Goal: Task Accomplishment & Management: Manage account settings

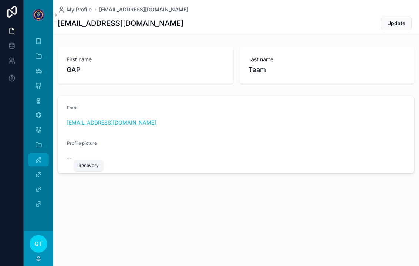
click at [37, 155] on div "Recovery" at bounding box center [39, 160] width 12 height 12
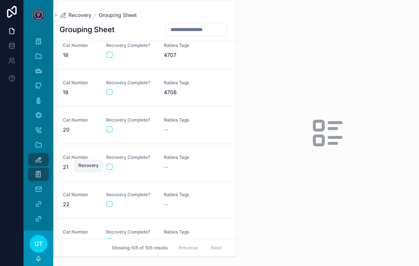
scroll to position [752, 0]
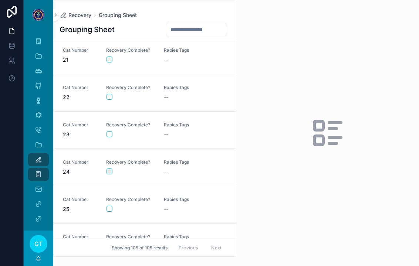
click at [158, 158] on link "Cat Number 24 Recovery Complete? Rabies Tags --" at bounding box center [145, 167] width 182 height 37
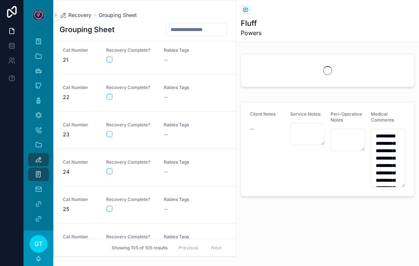
click at [114, 169] on div "scrollable content" at bounding box center [131, 172] width 48 height 6
click at [112, 171] on button "scrollable content" at bounding box center [110, 172] width 6 height 6
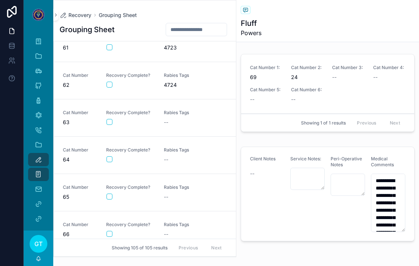
scroll to position [2387, 0]
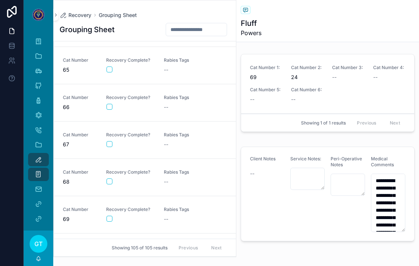
click at [141, 218] on div "scrollable content" at bounding box center [131, 219] width 48 height 6
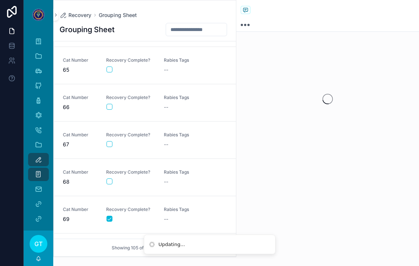
click at [111, 218] on button "scrollable content" at bounding box center [110, 219] width 6 height 6
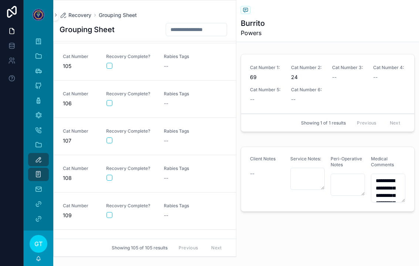
scroll to position [3668, 0]
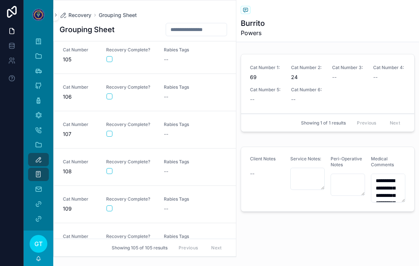
click at [112, 133] on button "scrollable content" at bounding box center [110, 134] width 6 height 6
click at [157, 135] on div "Cat Number 107 Recovery Complete? Rabies Tags --" at bounding box center [145, 130] width 164 height 16
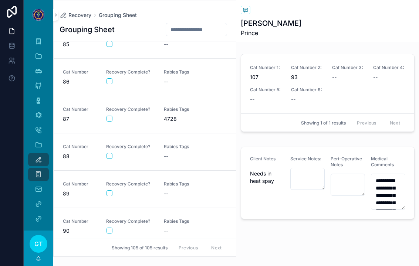
scroll to position [3156, 0]
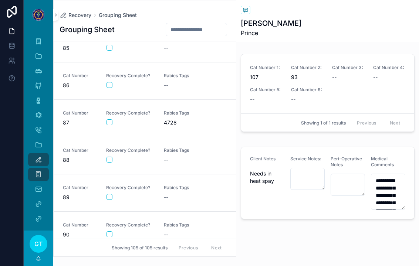
click at [150, 121] on div "scrollable content" at bounding box center [131, 123] width 48 height 6
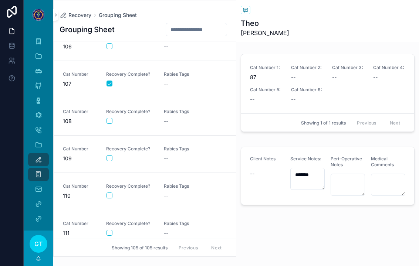
scroll to position [9, 0]
click at [113, 230] on form "scrollable content" at bounding box center [130, 233] width 49 height 7
click at [123, 221] on div "Recovery Complete?" at bounding box center [130, 229] width 49 height 16
click at [109, 230] on button "scrollable content" at bounding box center [110, 233] width 6 height 6
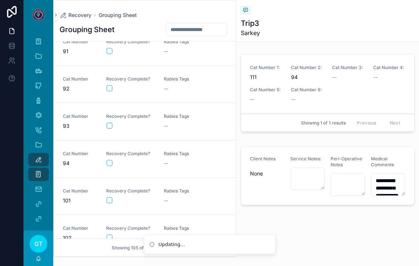
scroll to position [3377, 0]
click at [131, 161] on div "scrollable content" at bounding box center [131, 164] width 48 height 6
click at [149, 86] on div "scrollable content" at bounding box center [131, 89] width 48 height 6
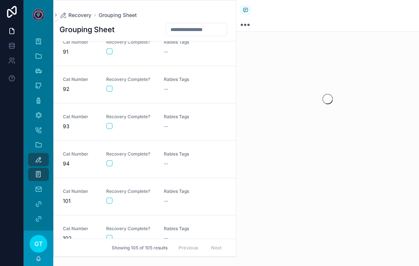
click at [110, 86] on button "scrollable content" at bounding box center [110, 89] width 6 height 6
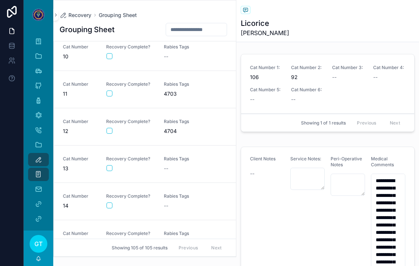
scroll to position [354, 0]
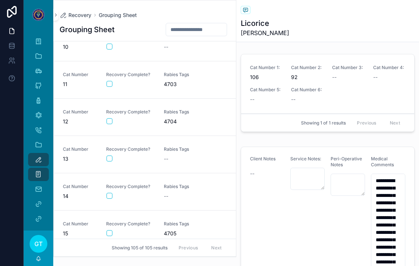
click at [144, 184] on div "Recovery Complete?" at bounding box center [130, 192] width 49 height 16
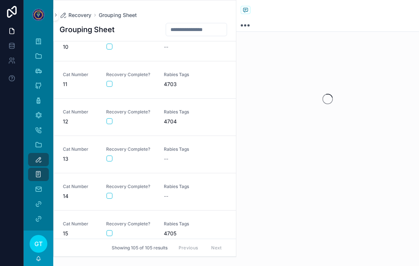
click at [111, 193] on button "scrollable content" at bounding box center [110, 196] width 6 height 6
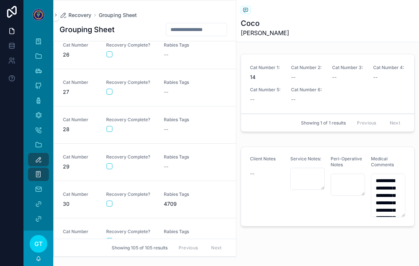
scroll to position [1077, 0]
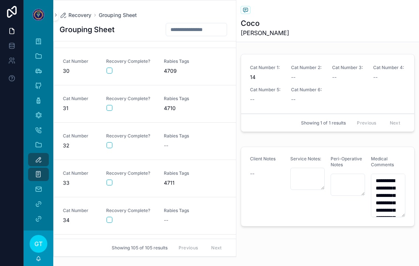
click at [181, 179] on span "4711" at bounding box center [188, 182] width 49 height 7
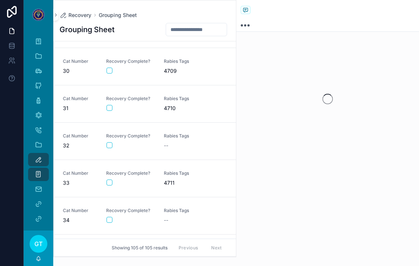
click at [108, 179] on link "Cat Number 33 Recovery Complete? Rabies Tags 4711" at bounding box center [145, 178] width 182 height 37
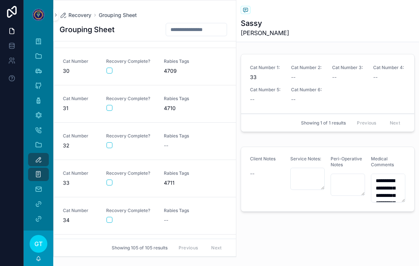
click at [119, 180] on div "scrollable content" at bounding box center [131, 183] width 48 height 6
click at [112, 171] on span "Recovery Complete?" at bounding box center [130, 174] width 49 height 6
click at [112, 180] on button "scrollable content" at bounding box center [110, 183] width 6 height 6
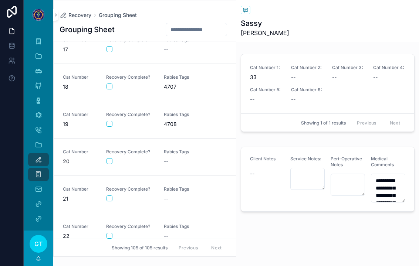
scroll to position [606, 0]
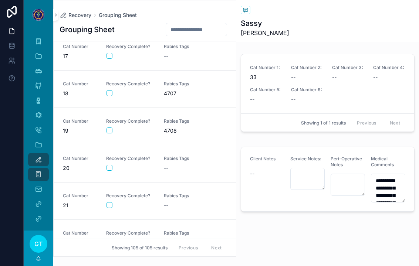
click at [158, 193] on div "Cat Number 21 Recovery Complete? Rabies Tags --" at bounding box center [145, 201] width 164 height 16
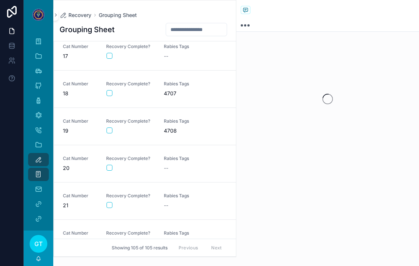
click at [108, 202] on button "scrollable content" at bounding box center [110, 205] width 6 height 6
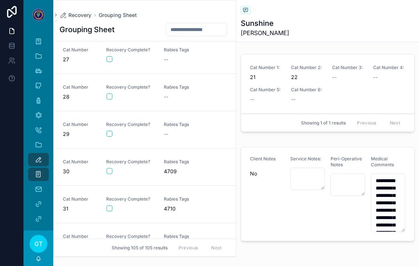
scroll to position [1078, 0]
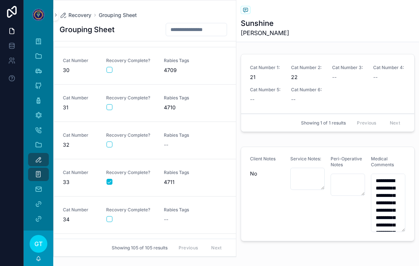
click at [175, 179] on span "4711" at bounding box center [188, 182] width 49 height 7
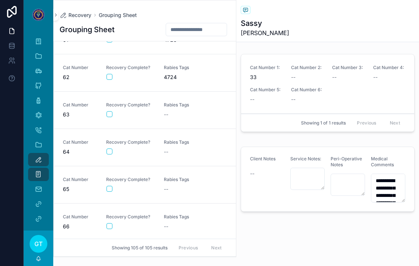
scroll to position [2266, 0]
click at [134, 178] on span "Recovery Complete?" at bounding box center [130, 181] width 49 height 6
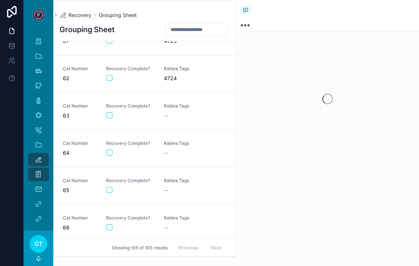
click at [108, 187] on button "scrollable content" at bounding box center [110, 190] width 6 height 6
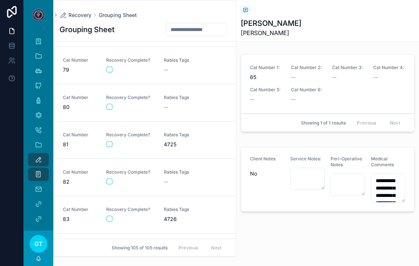
scroll to position [2977, 0]
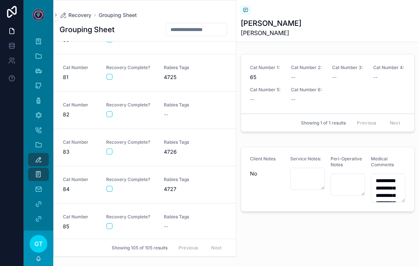
click at [160, 228] on link "Cat Number 85 Recovery Complete? Rabies Tags --" at bounding box center [145, 222] width 182 height 37
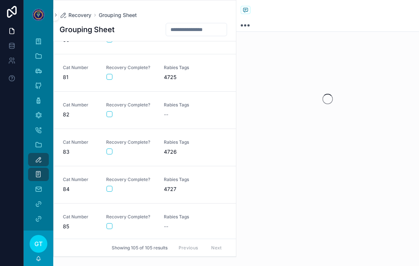
click at [131, 214] on div "Recovery Complete?" at bounding box center [130, 222] width 49 height 16
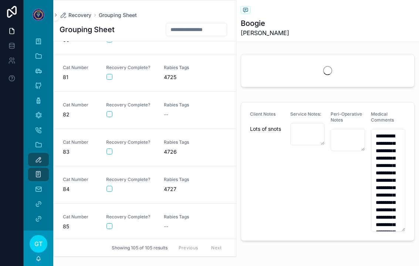
click at [115, 224] on div "scrollable content" at bounding box center [131, 227] width 48 height 6
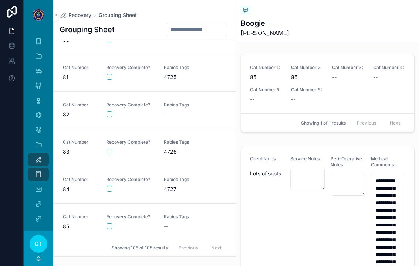
click at [117, 224] on div "scrollable content" at bounding box center [131, 227] width 48 height 6
click at [108, 224] on button "scrollable content" at bounding box center [110, 227] width 6 height 6
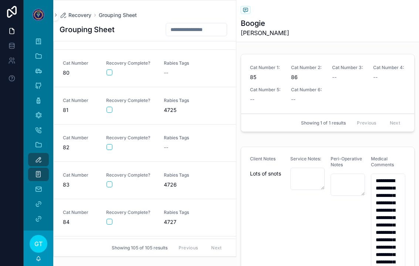
scroll to position [2943, 0]
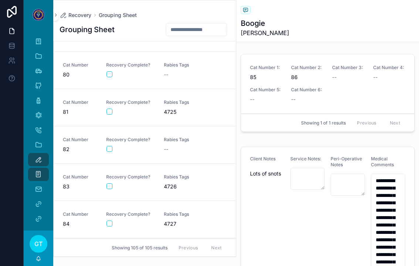
click at [171, 100] on div "Rabies Tags 4725" at bounding box center [188, 108] width 49 height 16
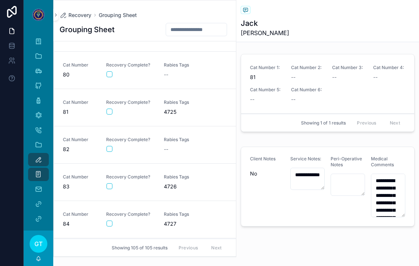
click at [113, 100] on div "Recovery Complete?" at bounding box center [130, 108] width 49 height 16
click at [108, 109] on button "scrollable content" at bounding box center [110, 112] width 6 height 6
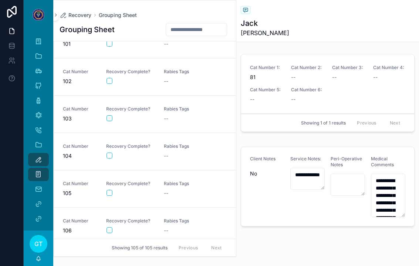
scroll to position [3571, 0]
click at [137, 115] on div "scrollable content" at bounding box center [131, 118] width 48 height 6
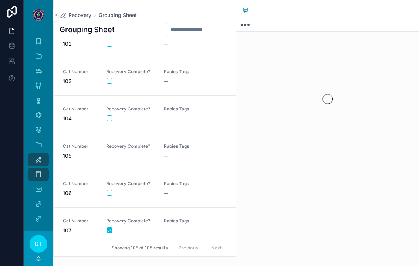
click at [110, 115] on button "scrollable content" at bounding box center [110, 118] width 6 height 6
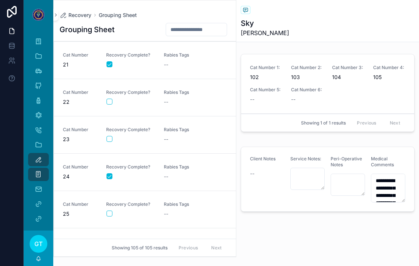
scroll to position [680, 0]
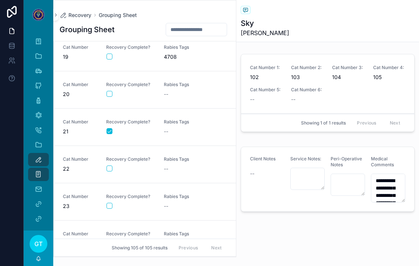
click at [158, 84] on div "Cat Number 20 Recovery Complete? Rabies Tags --" at bounding box center [145, 90] width 164 height 16
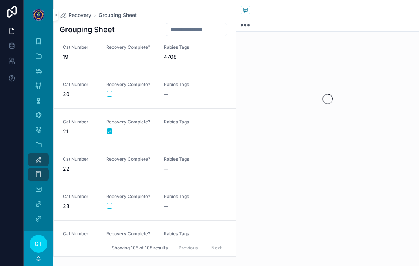
click at [110, 91] on button "scrollable content" at bounding box center [110, 94] width 6 height 6
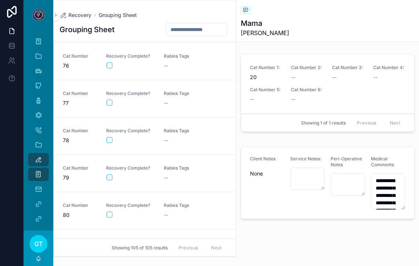
scroll to position [2904, 0]
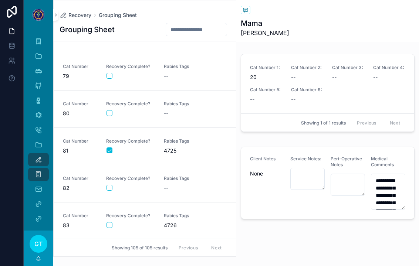
click at [199, 185] on div "--" at bounding box center [188, 188] width 49 height 7
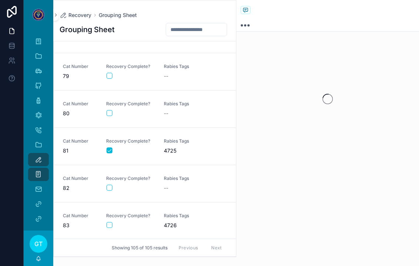
click at [110, 185] on button "scrollable content" at bounding box center [110, 188] width 6 height 6
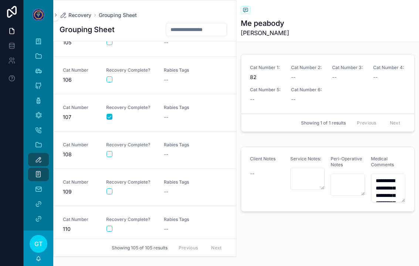
scroll to position [3519, 0]
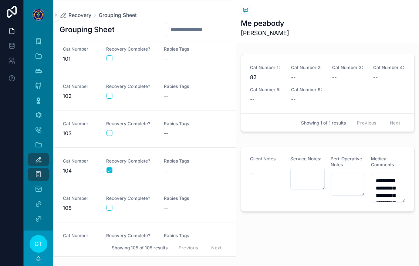
click at [179, 196] on span "Rabies Tags" at bounding box center [188, 199] width 49 height 6
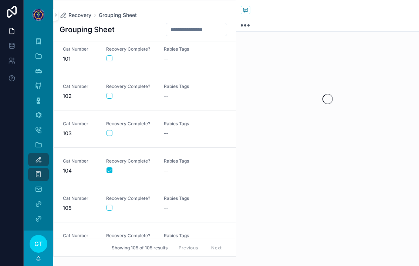
click at [115, 205] on div "scrollable content" at bounding box center [131, 208] width 48 height 6
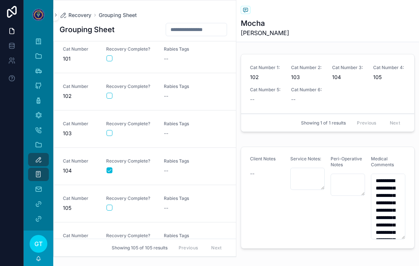
click at [107, 205] on button "scrollable content" at bounding box center [110, 208] width 6 height 6
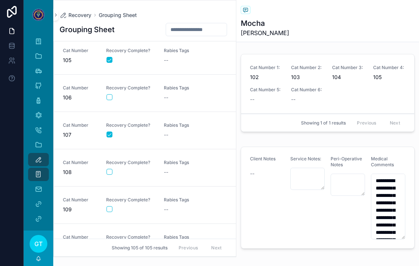
scroll to position [3671, 0]
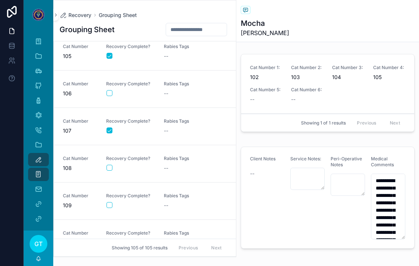
click at [150, 156] on span "Recovery Complete?" at bounding box center [130, 159] width 49 height 6
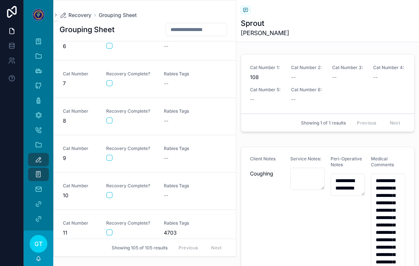
scroll to position [227, 0]
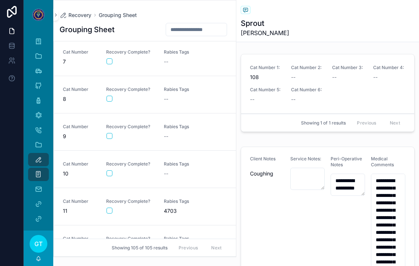
click at [176, 199] on div "Rabies Tags 4703" at bounding box center [188, 207] width 49 height 16
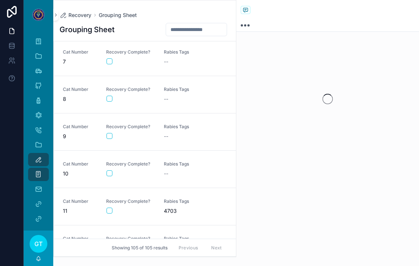
click at [112, 208] on button "scrollable content" at bounding box center [110, 211] width 6 height 6
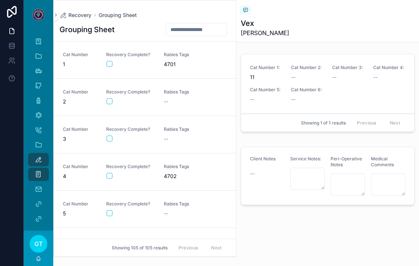
click at [158, 56] on div "Cat Number 1 Recovery Complete? Rabies Tags 4701" at bounding box center [145, 60] width 164 height 16
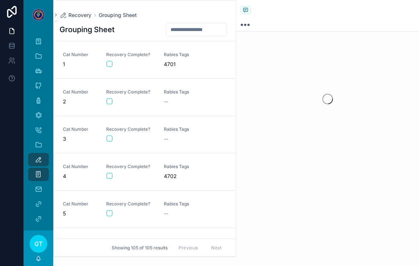
click at [100, 58] on div "Cat Number 1 Recovery Complete? Rabies Tags 4701" at bounding box center [145, 60] width 164 height 16
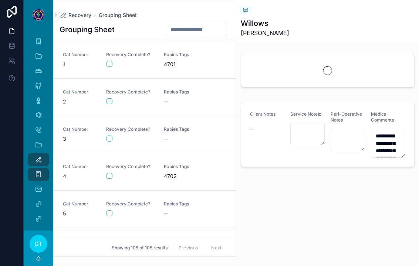
click at [109, 61] on button "scrollable content" at bounding box center [110, 64] width 6 height 6
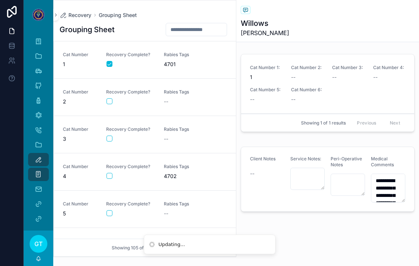
click at [145, 98] on div "scrollable content" at bounding box center [131, 101] width 48 height 6
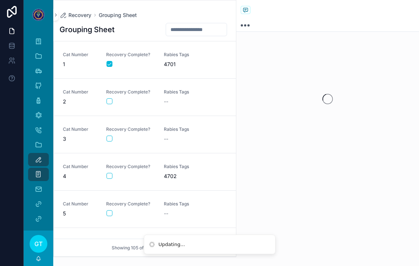
click at [112, 98] on button "scrollable content" at bounding box center [110, 101] width 6 height 6
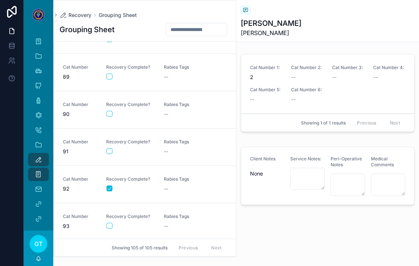
scroll to position [3278, 0]
click at [163, 213] on div "Cat Number 93 Recovery Complete? Rabies Tags --" at bounding box center [145, 221] width 164 height 16
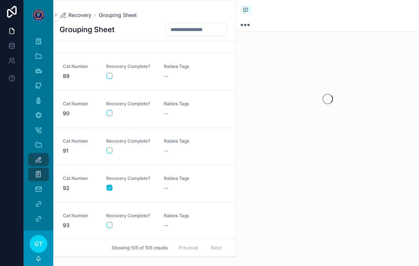
click at [112, 222] on button "scrollable content" at bounding box center [110, 225] width 6 height 6
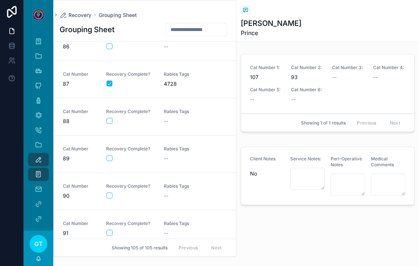
scroll to position [3167, 0]
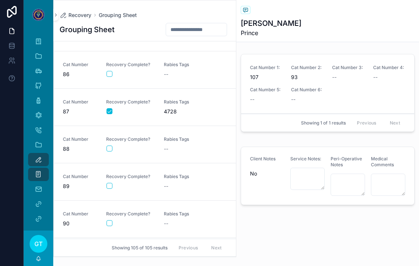
click at [82, 71] on link "Cat Number 86 Recovery Complete? Rabies Tags --" at bounding box center [145, 69] width 182 height 37
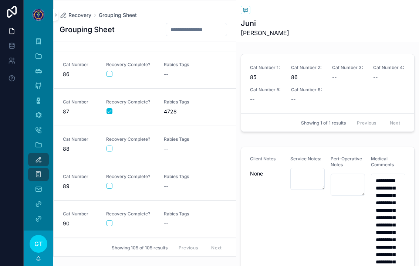
click at [113, 71] on div "scrollable content" at bounding box center [131, 74] width 48 height 6
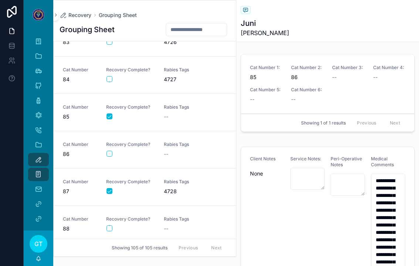
scroll to position [3087, 0]
click at [109, 151] on button "scrollable content" at bounding box center [110, 154] width 6 height 6
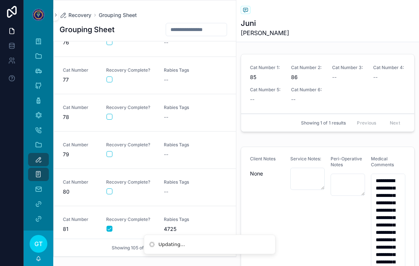
scroll to position [2826, 0]
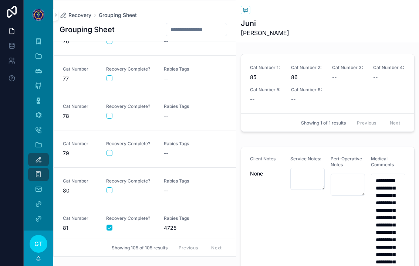
click at [90, 66] on div "Cat Number 77" at bounding box center [80, 74] width 34 height 16
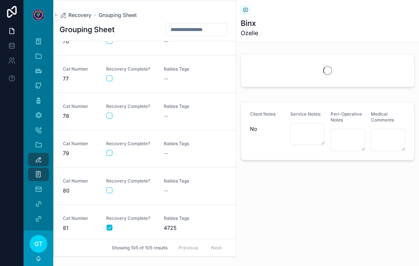
click at [111, 66] on div "Recovery Complete?" at bounding box center [130, 74] width 49 height 16
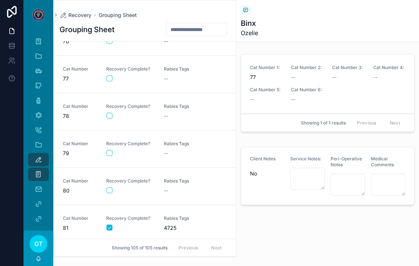
click at [107, 76] on button "scrollable content" at bounding box center [110, 79] width 6 height 6
click at [112, 76] on button "scrollable content" at bounding box center [110, 79] width 6 height 6
